Goal: Book appointment/travel/reservation

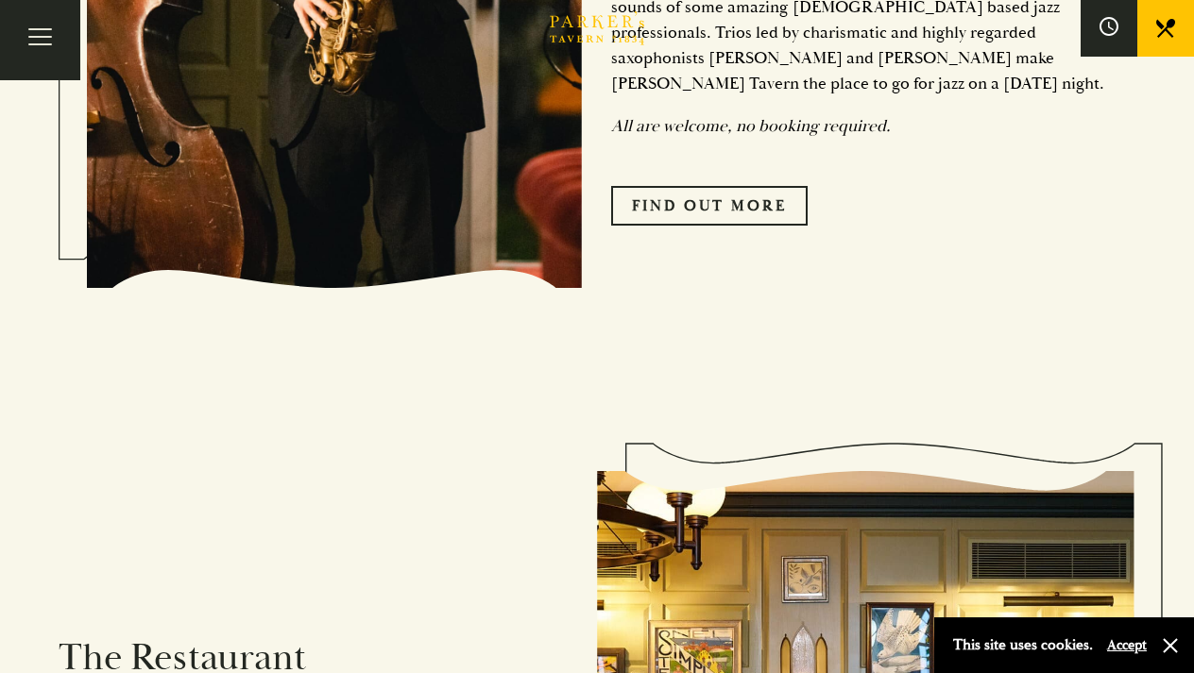
scroll to position [1094, 0]
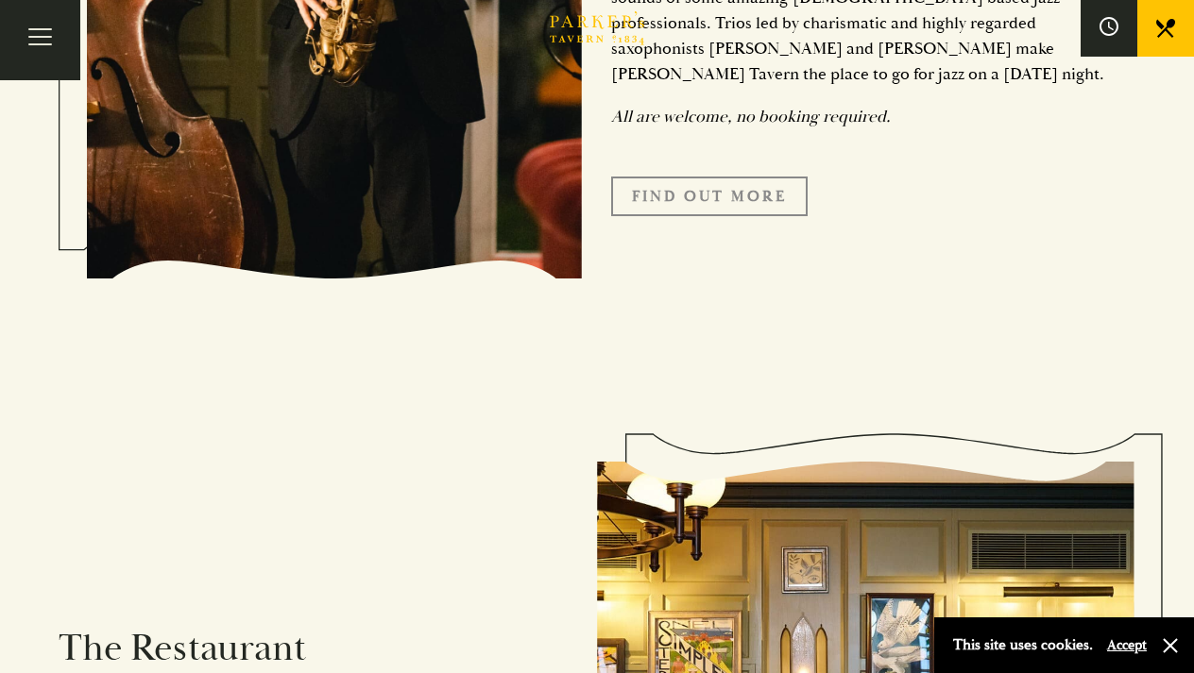
click at [721, 177] on link "Find Out More" at bounding box center [709, 197] width 196 height 40
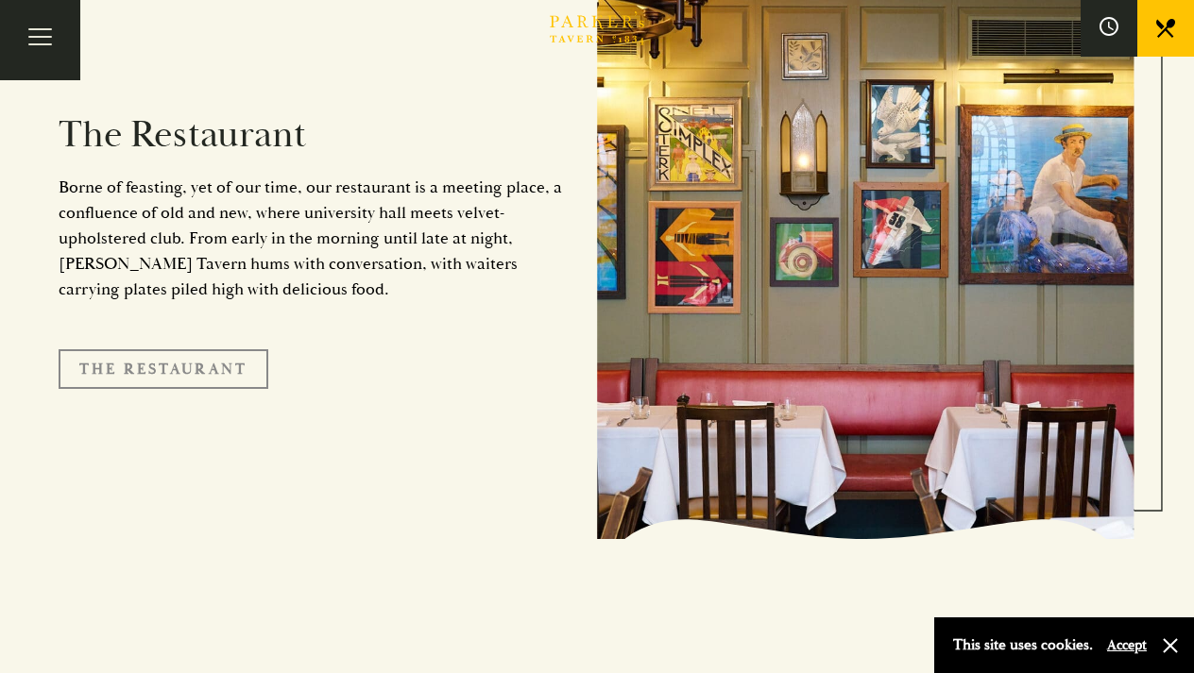
scroll to position [1612, 0]
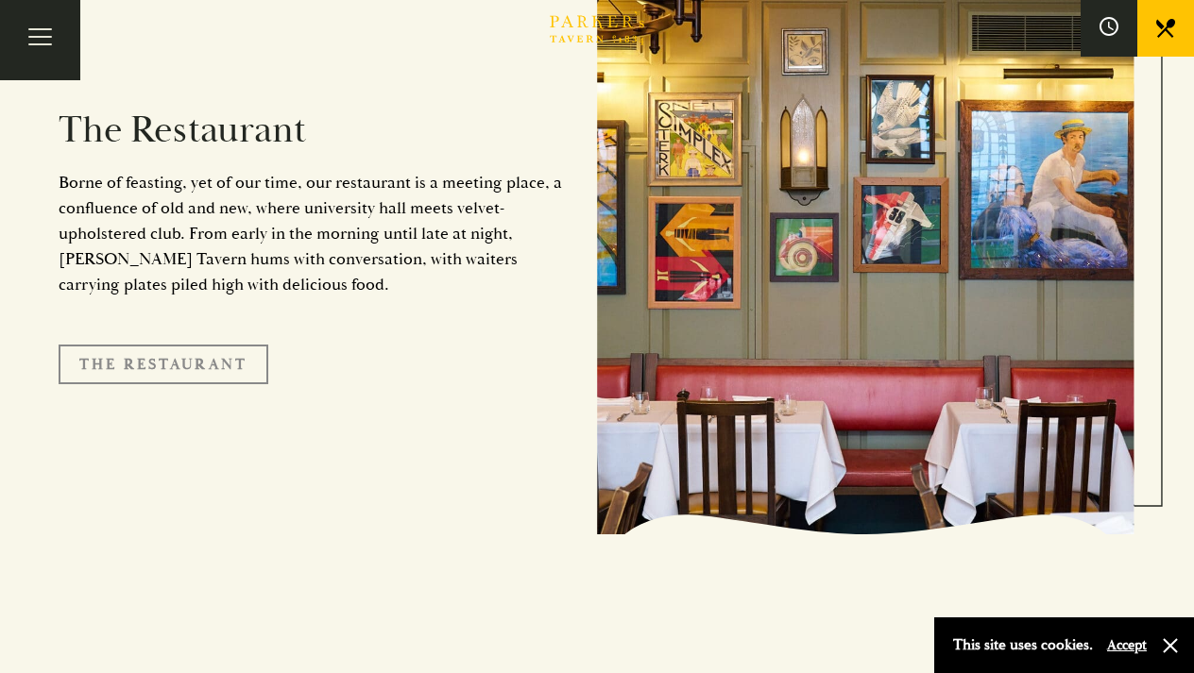
click at [189, 346] on link "The Restaurant" at bounding box center [164, 365] width 210 height 40
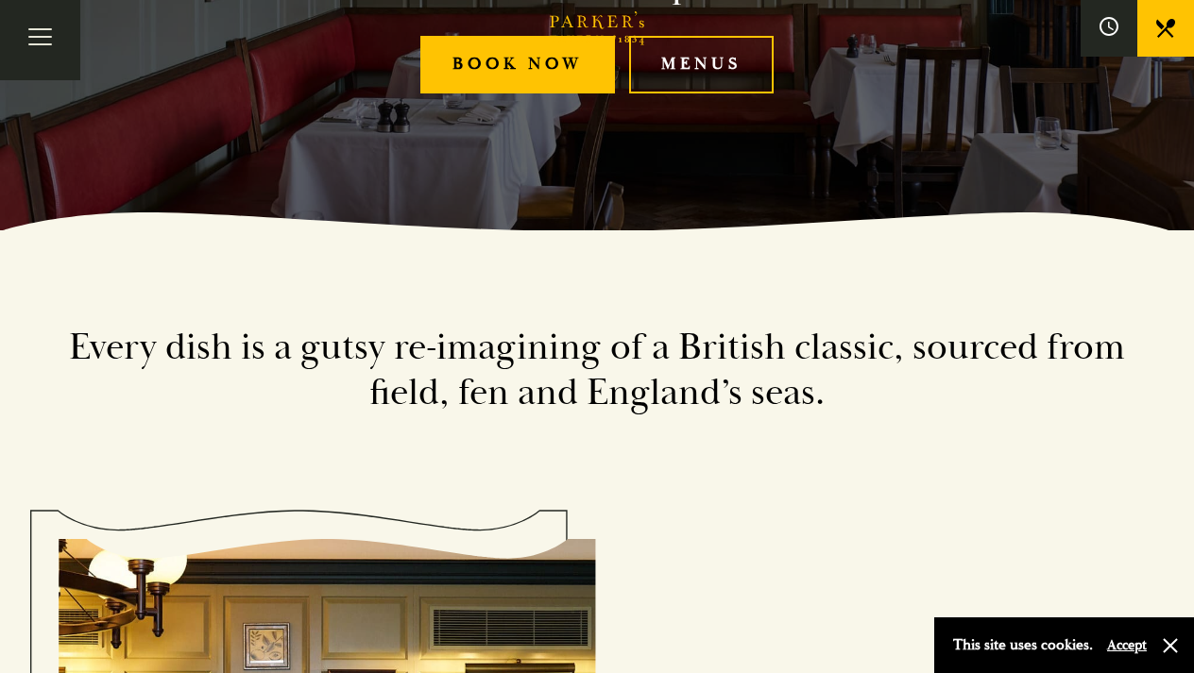
scroll to position [422, 0]
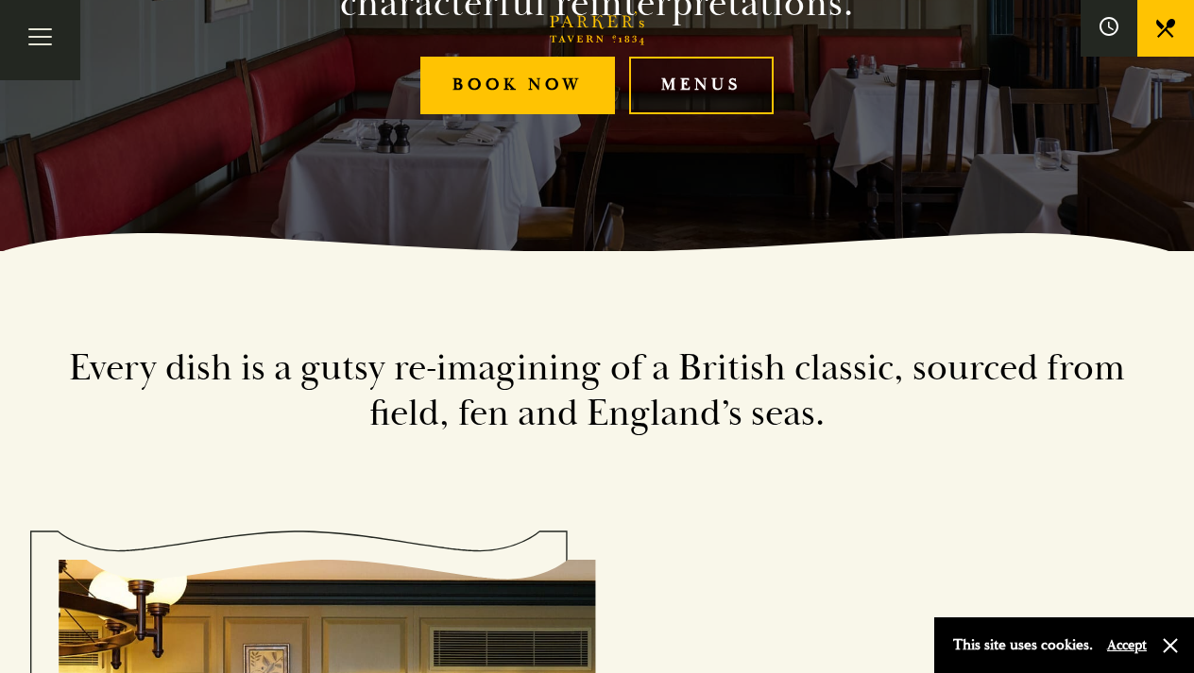
click at [708, 78] on link "Menus" at bounding box center [701, 86] width 145 height 58
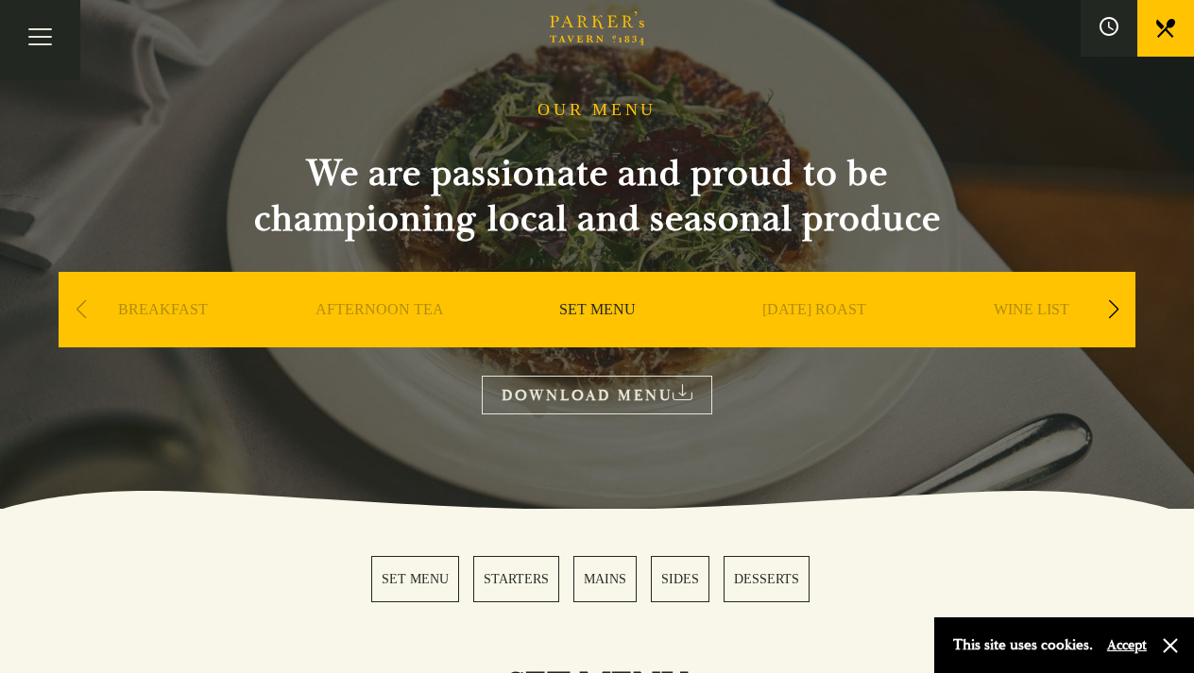
scroll to position [60, 0]
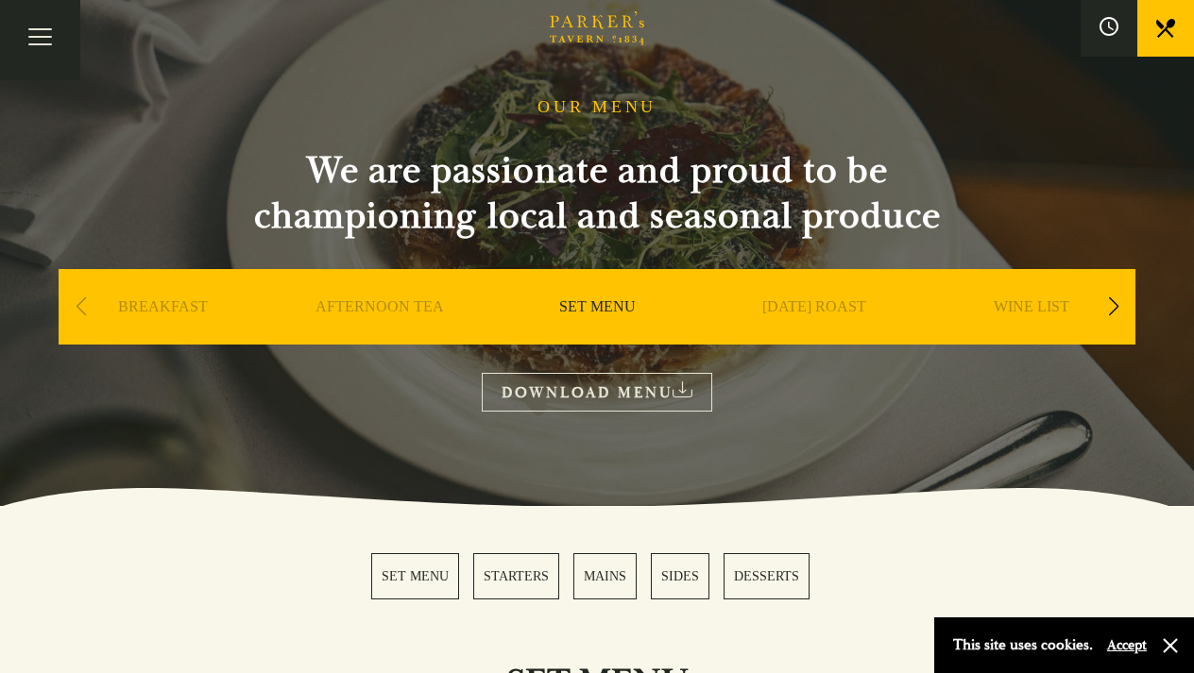
click at [837, 304] on link "SUNDAY ROAST" at bounding box center [814, 336] width 104 height 76
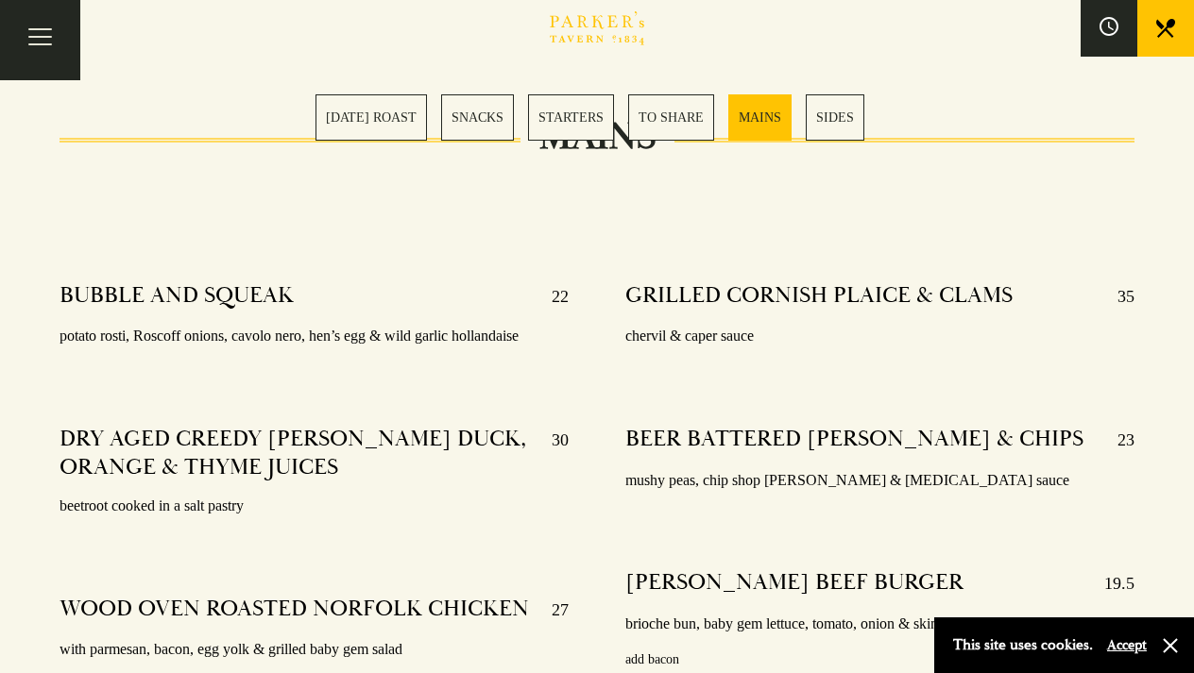
scroll to position [3272, 0]
click at [370, 100] on link "[DATE] ROAST" at bounding box center [370, 117] width 111 height 46
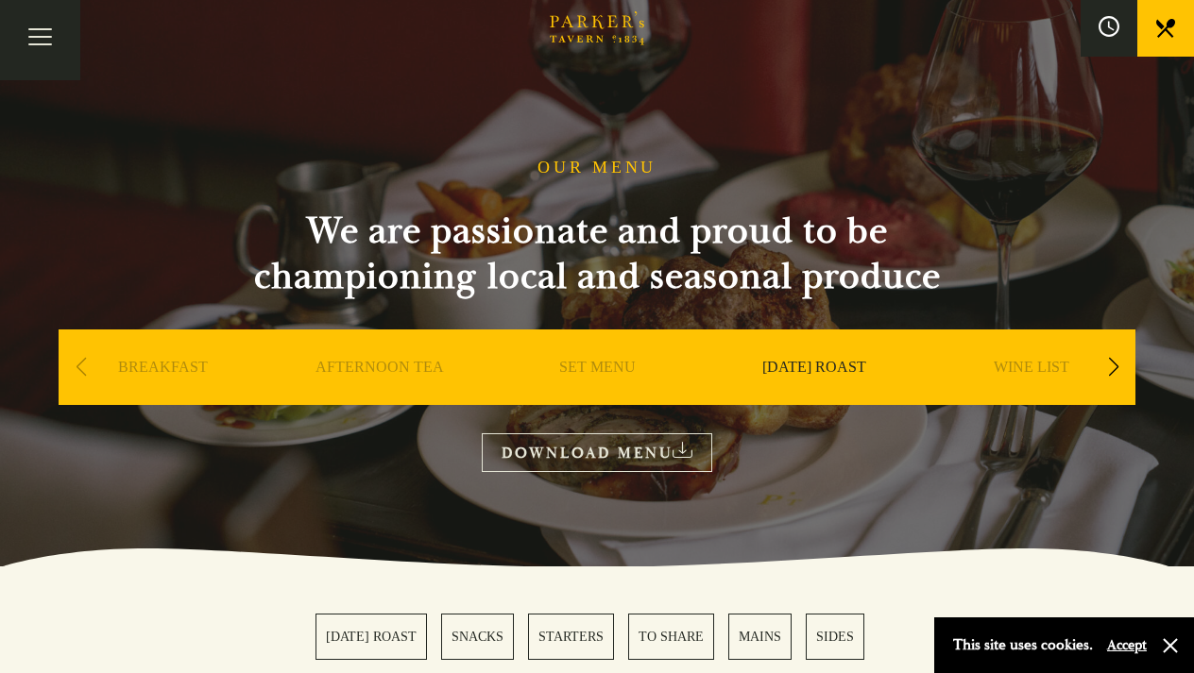
click at [1114, 30] on icon at bounding box center [1108, 26] width 21 height 21
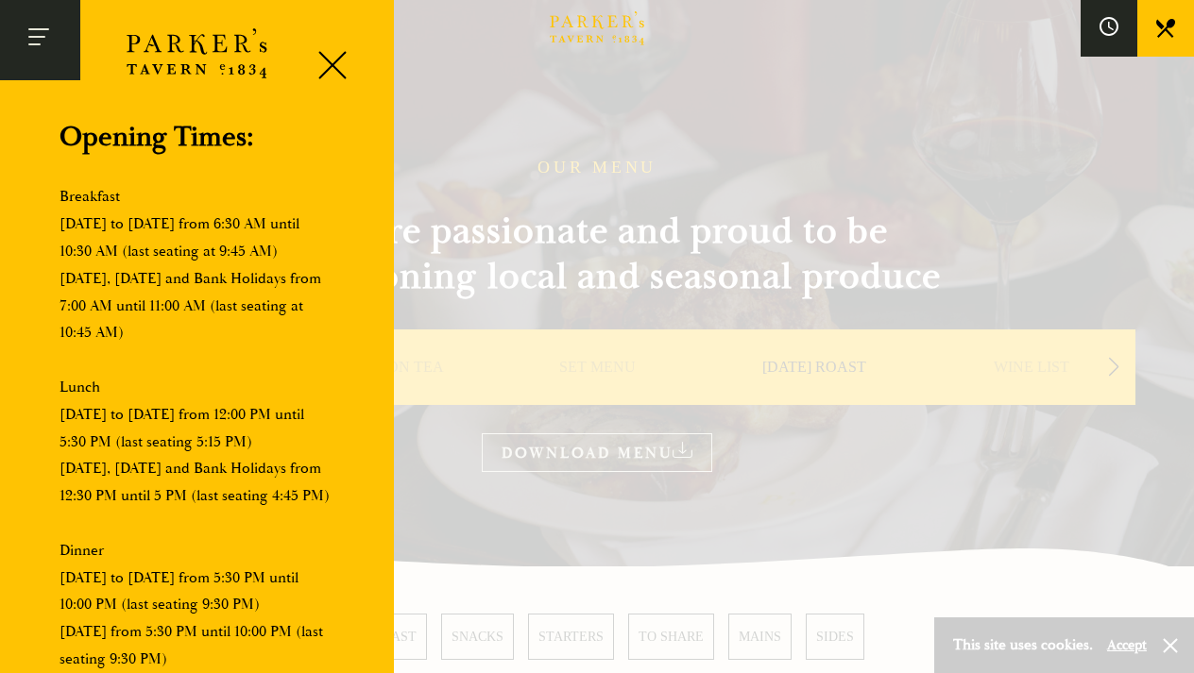
click at [43, 15] on button "Toggle navigation" at bounding box center [40, 40] width 80 height 80
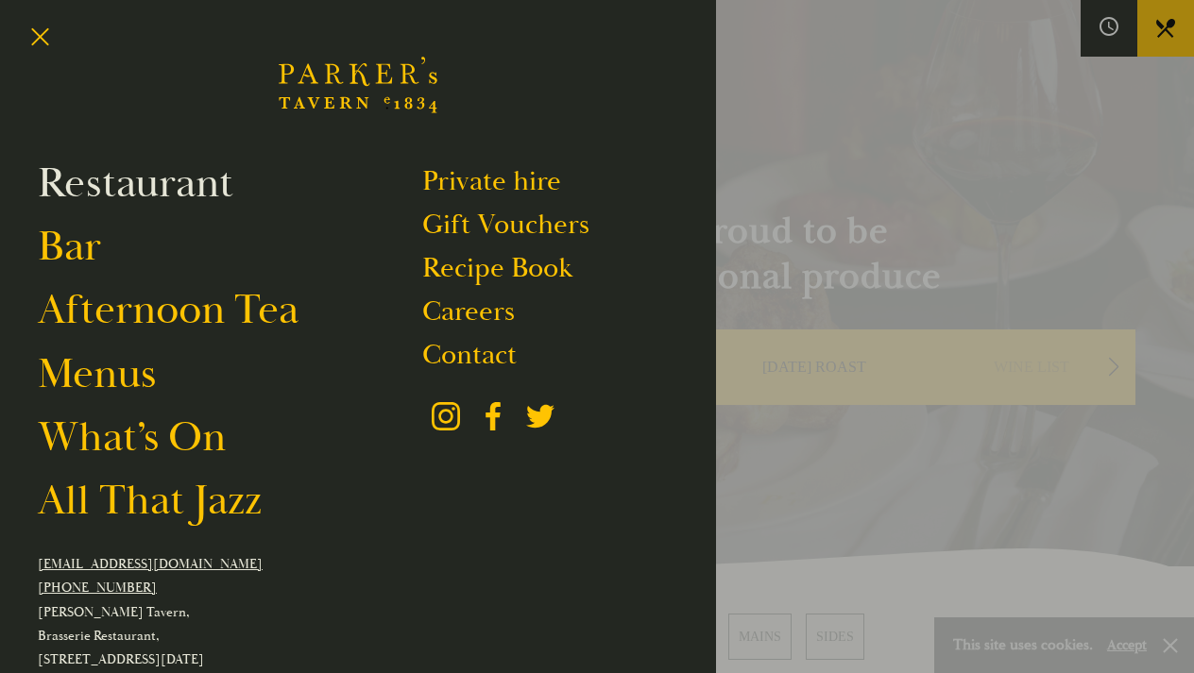
click at [105, 180] on link "Restaurant" at bounding box center [136, 183] width 196 height 53
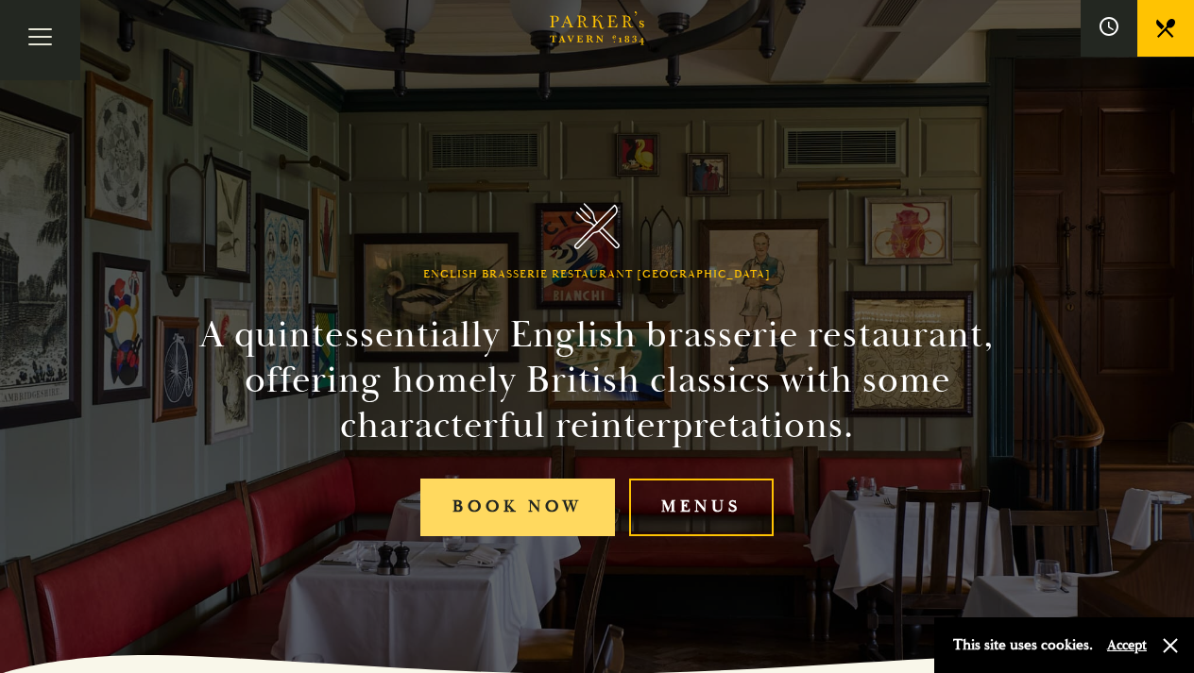
click at [472, 507] on link "Book Now" at bounding box center [517, 508] width 195 height 58
